Goal: Find specific page/section: Find specific page/section

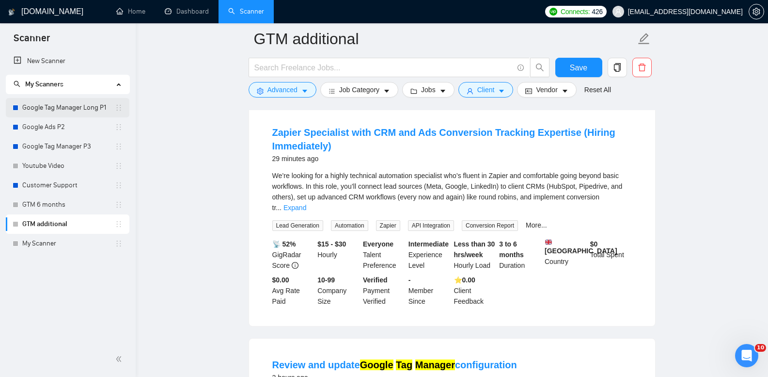
click at [85, 102] on link "Google Tag Manager Long P1" at bounding box center [68, 107] width 93 height 19
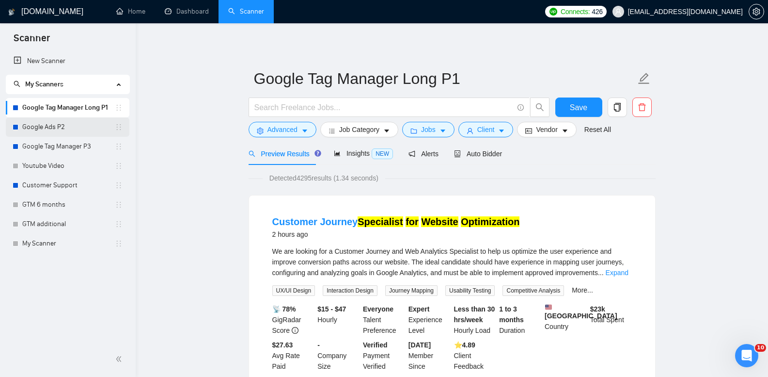
click at [72, 123] on link "Google Ads P2" at bounding box center [68, 126] width 93 height 19
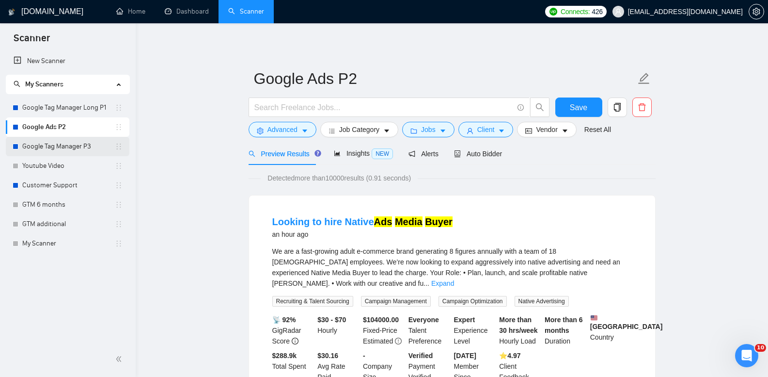
click at [62, 146] on link "Google Tag Manager P3" at bounding box center [68, 146] width 93 height 19
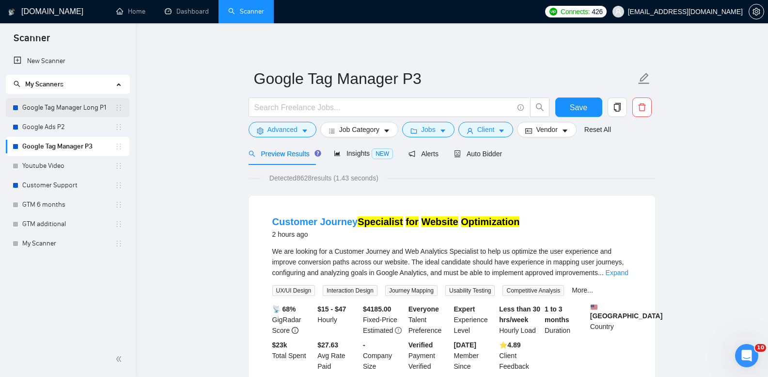
click at [87, 100] on link "Google Tag Manager Long P1" at bounding box center [68, 107] width 93 height 19
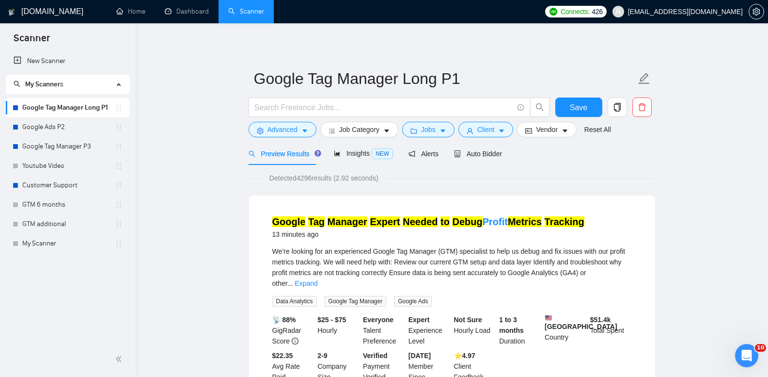
click at [55, 129] on link "Google Ads P2" at bounding box center [68, 126] width 93 height 19
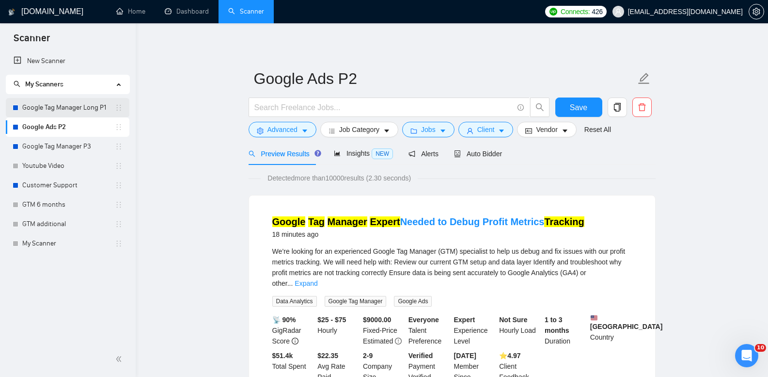
click at [68, 112] on link "Google Tag Manager Long P1" at bounding box center [68, 107] width 93 height 19
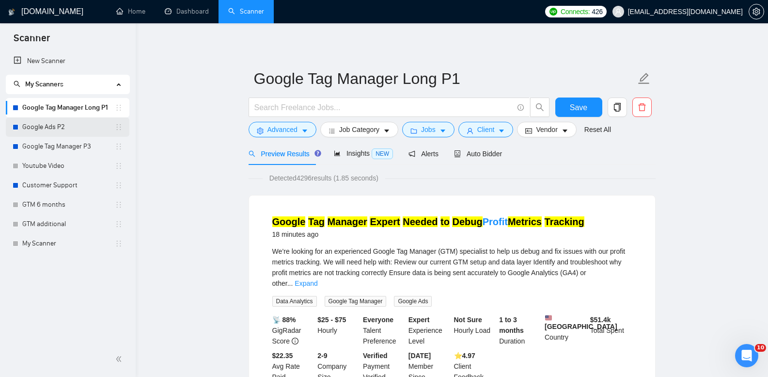
click at [53, 129] on link "Google Ads P2" at bounding box center [68, 126] width 93 height 19
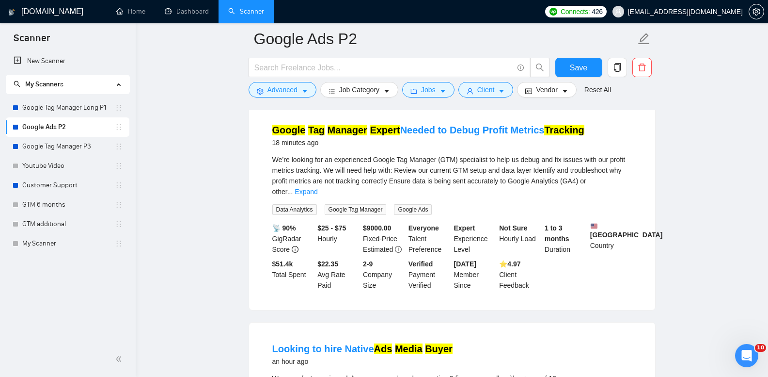
scroll to position [48, 0]
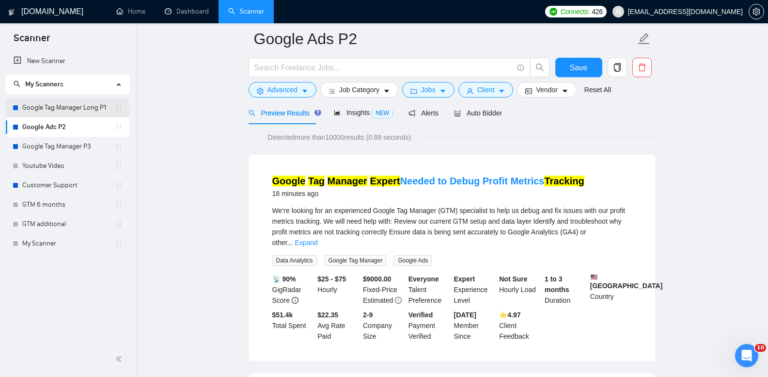
click at [94, 110] on link "Google Tag Manager Long P1" at bounding box center [68, 107] width 93 height 19
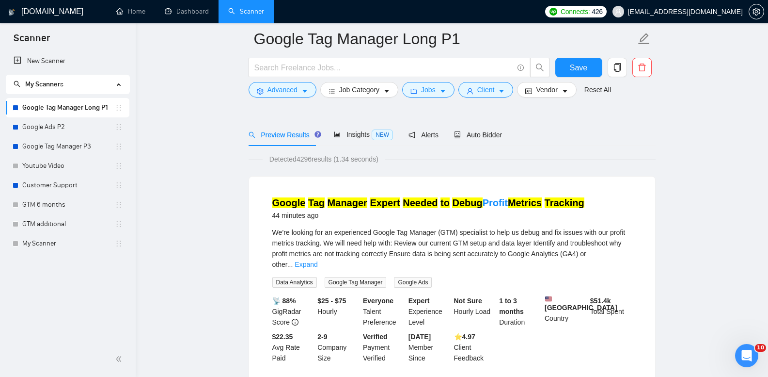
scroll to position [48, 0]
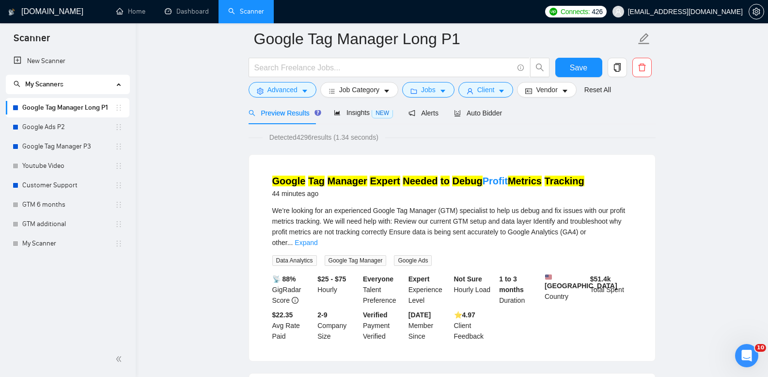
drag, startPoint x: 83, startPoint y: 132, endPoint x: 315, endPoint y: 361, distance: 325.9
click at [82, 132] on link "Google Ads P2" at bounding box center [68, 126] width 93 height 19
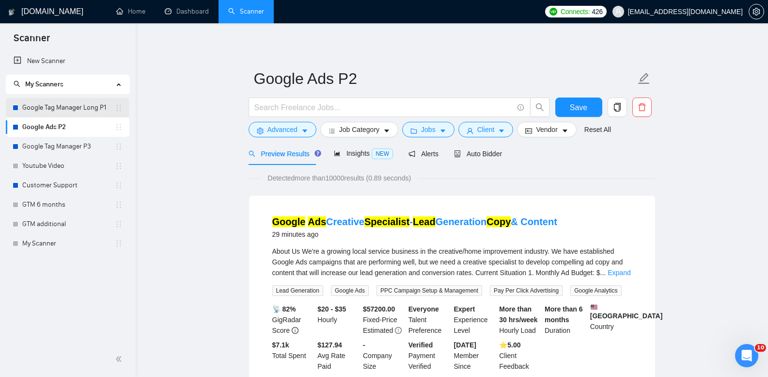
click at [75, 106] on link "Google Tag Manager Long P1" at bounding box center [68, 107] width 93 height 19
